Goal: Go to known website: Access a specific website the user already knows

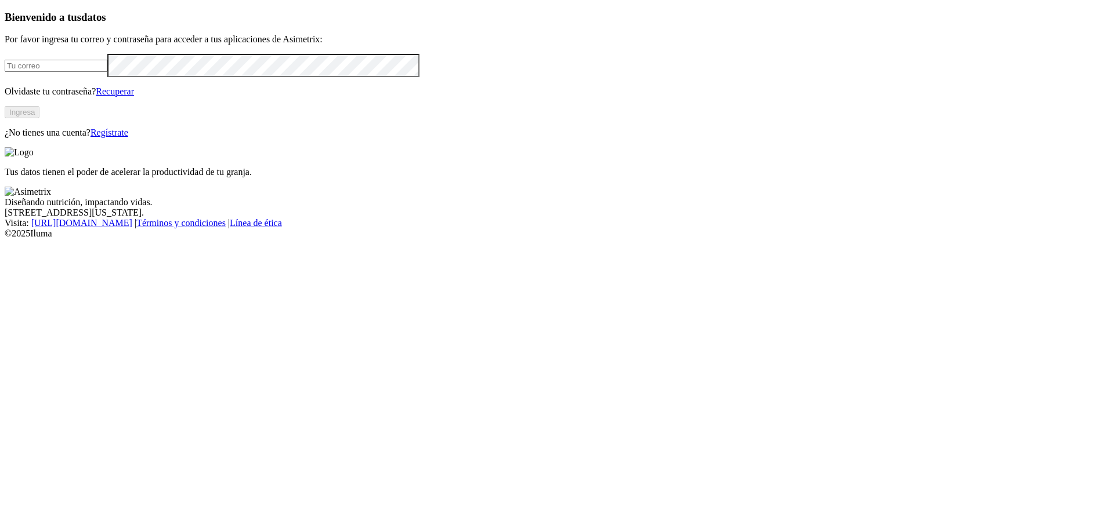
type input "[EMAIL_ADDRESS][DOMAIN_NAME]"
click at [39, 118] on button "Ingresa" at bounding box center [22, 112] width 35 height 12
